Goal: Check status: Check status

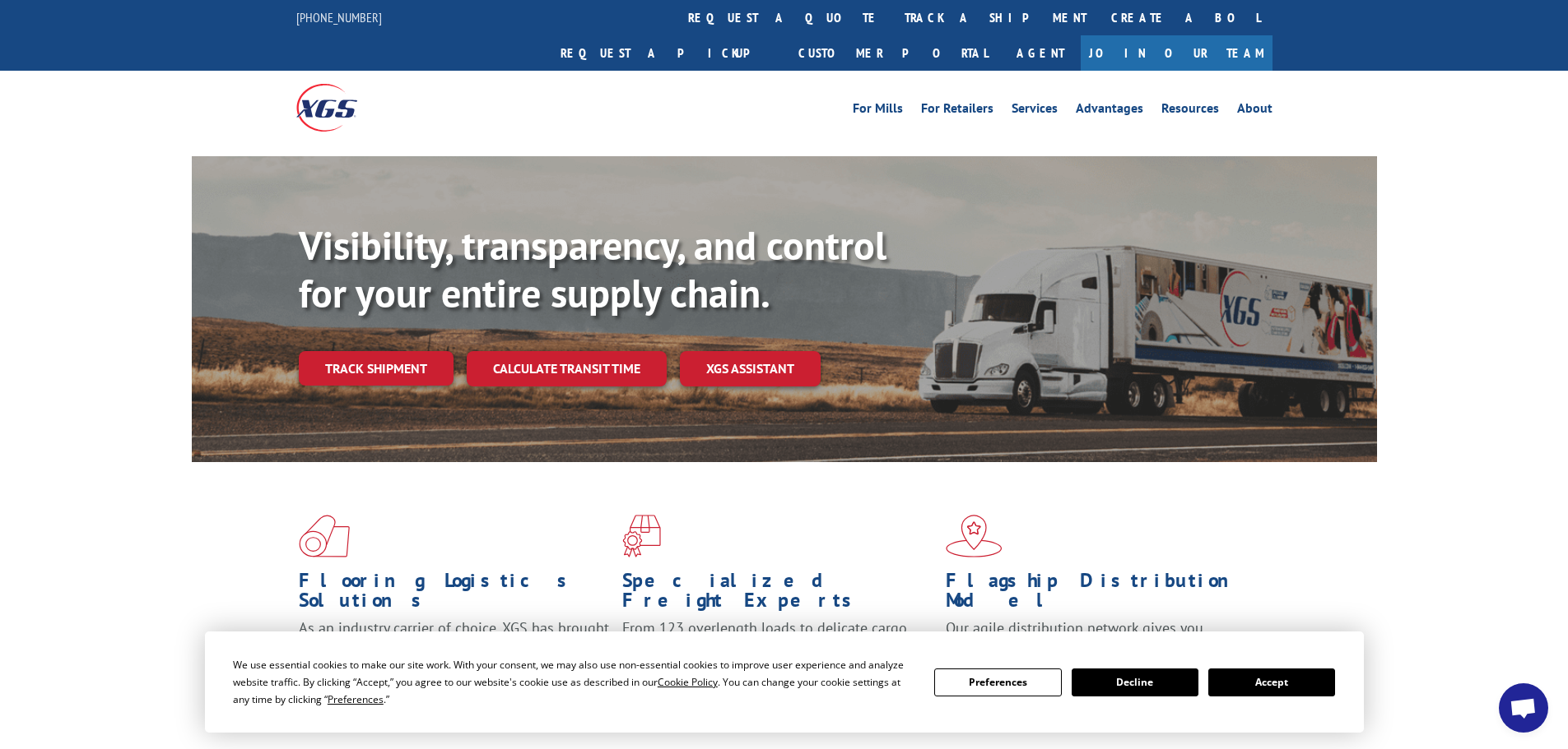
drag, startPoint x: 736, startPoint y: 7, endPoint x: 734, endPoint y: 41, distance: 34.1
click at [892, 8] on link "track a shipment" at bounding box center [995, 18] width 206 height 36
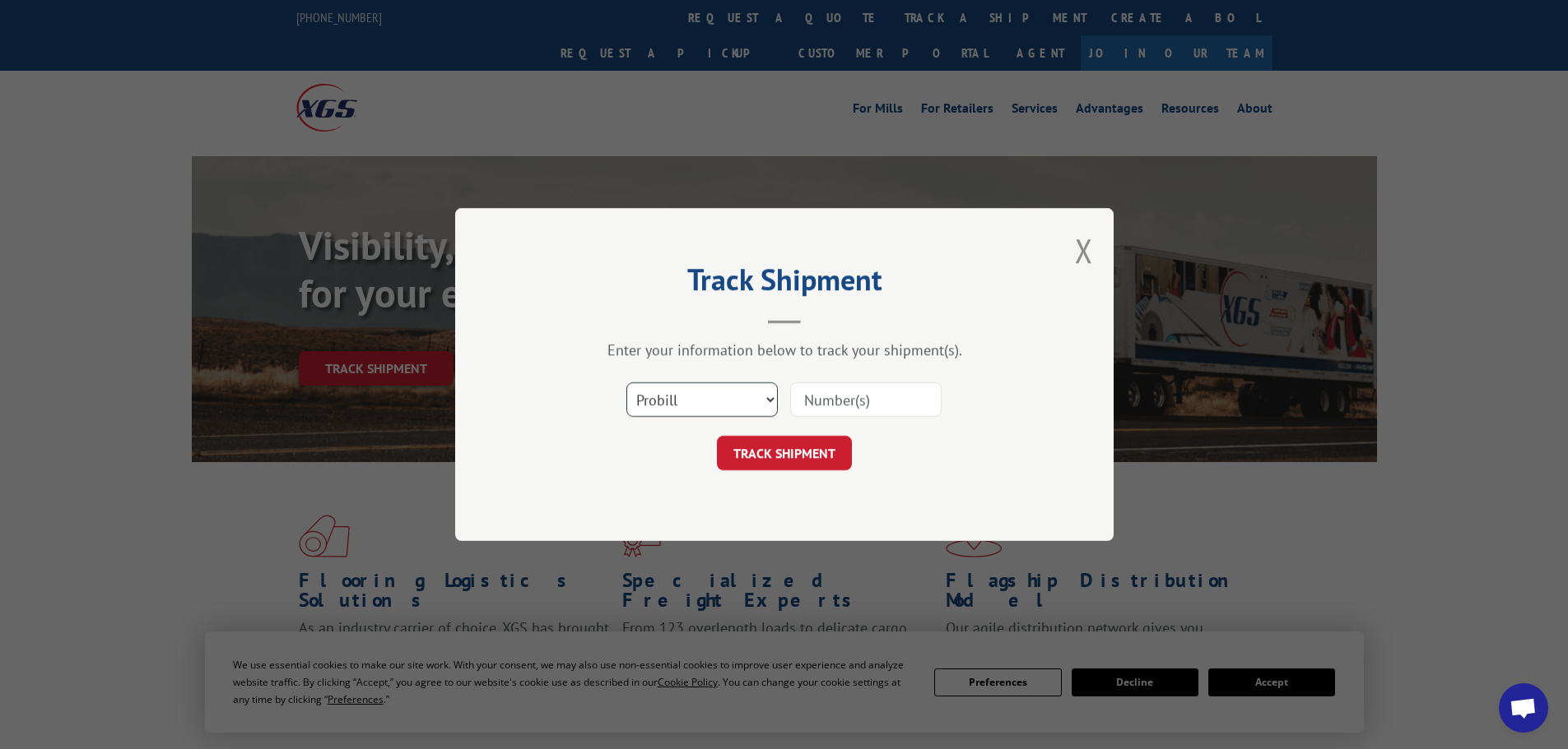
click at [675, 389] on select "Select category... Probill BOL PO" at bounding box center [702, 399] width 151 height 35
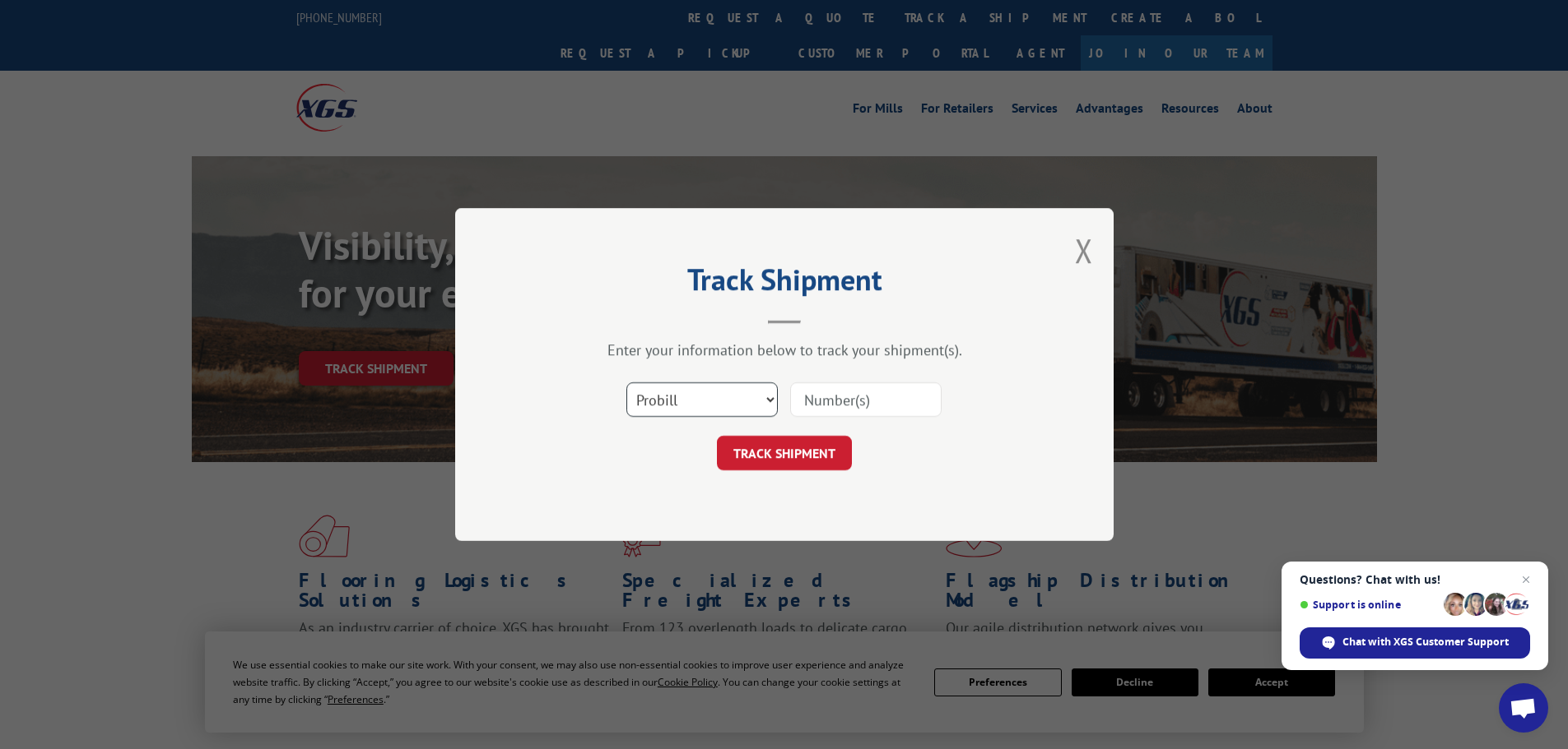
select select "bol"
click at [626, 383] on select "Select category... Probill BOL PO" at bounding box center [702, 399] width 151 height 35
click at [839, 407] on input at bounding box center [866, 399] width 151 height 35
paste input "2850315"
type input "2850315"
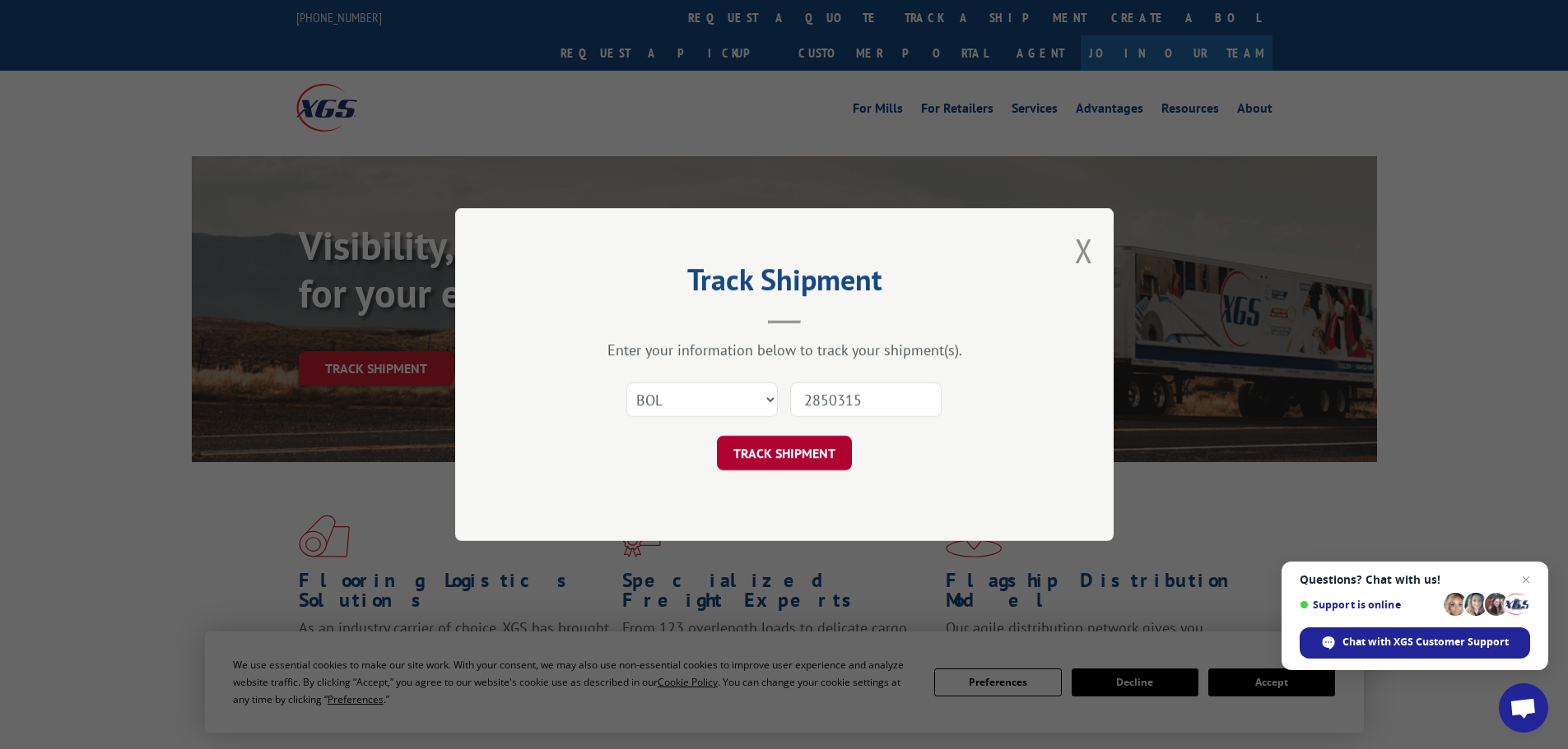
click at [755, 446] on button "TRACK SHIPMENT" at bounding box center [784, 453] width 135 height 35
